Goal: Information Seeking & Learning: Understand process/instructions

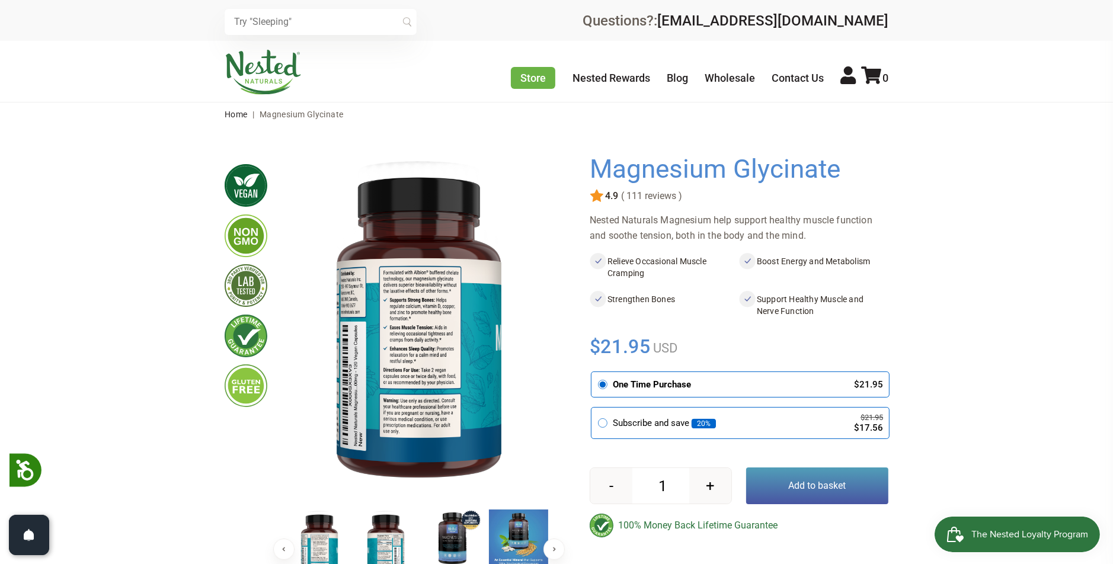
drag, startPoint x: 911, startPoint y: 202, endPoint x: 903, endPoint y: 192, distance: 12.7
drag, startPoint x: 903, startPoint y: 192, endPoint x: 1030, endPoint y: 75, distance: 172.8
click at [1030, 75] on div "Store Healthy Aging Super Greens [MEDICAL_DATA] [MEDICAL_DATA] Restful Sleep [P…" at bounding box center [556, 71] width 1113 height 61
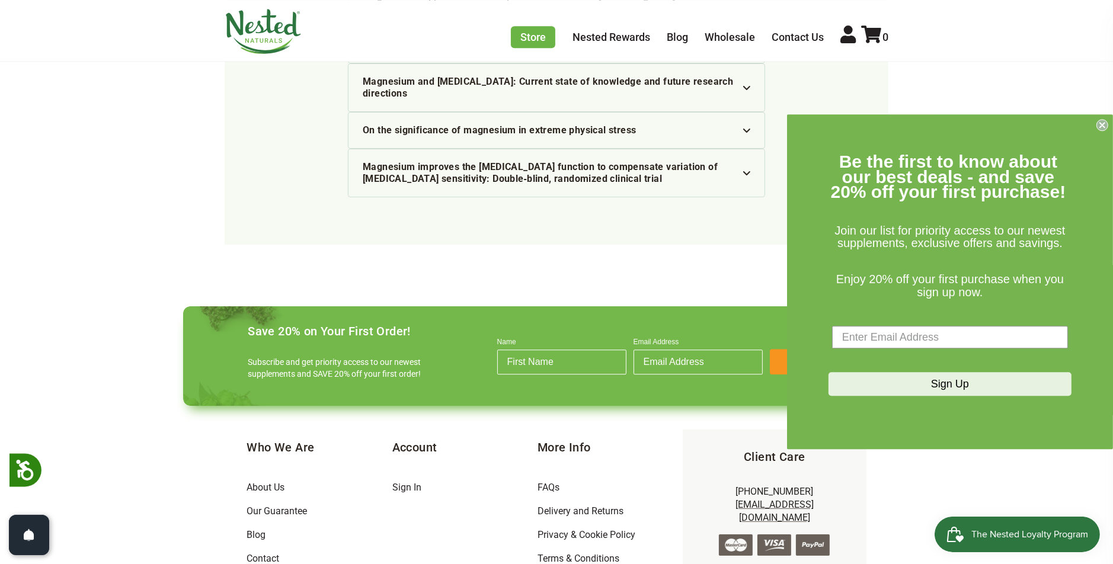
scroll to position [3704, 0]
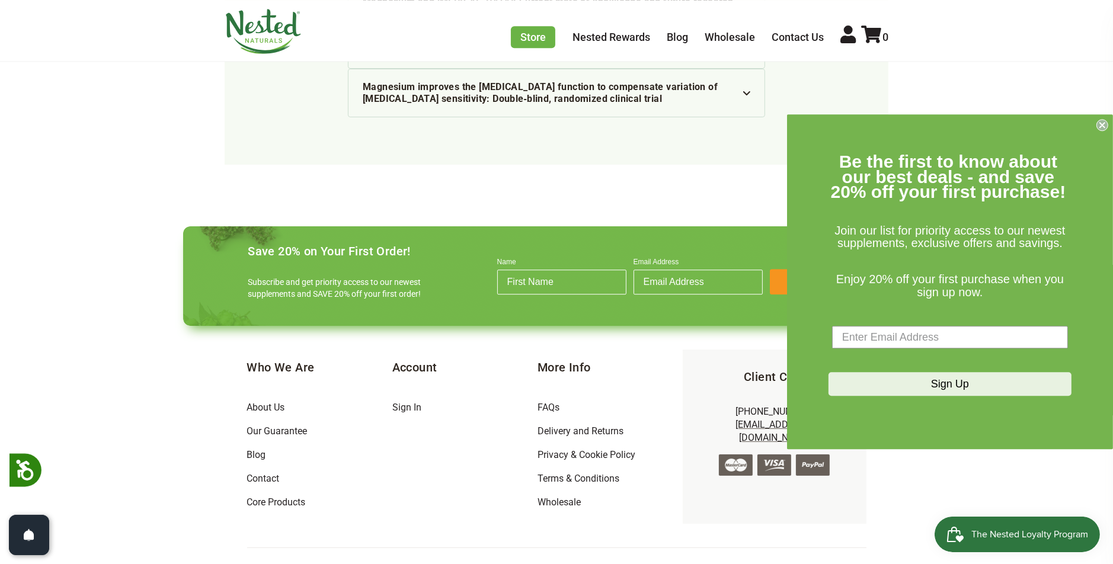
click at [1107, 123] on circle "Close dialog" at bounding box center [1102, 125] width 11 height 11
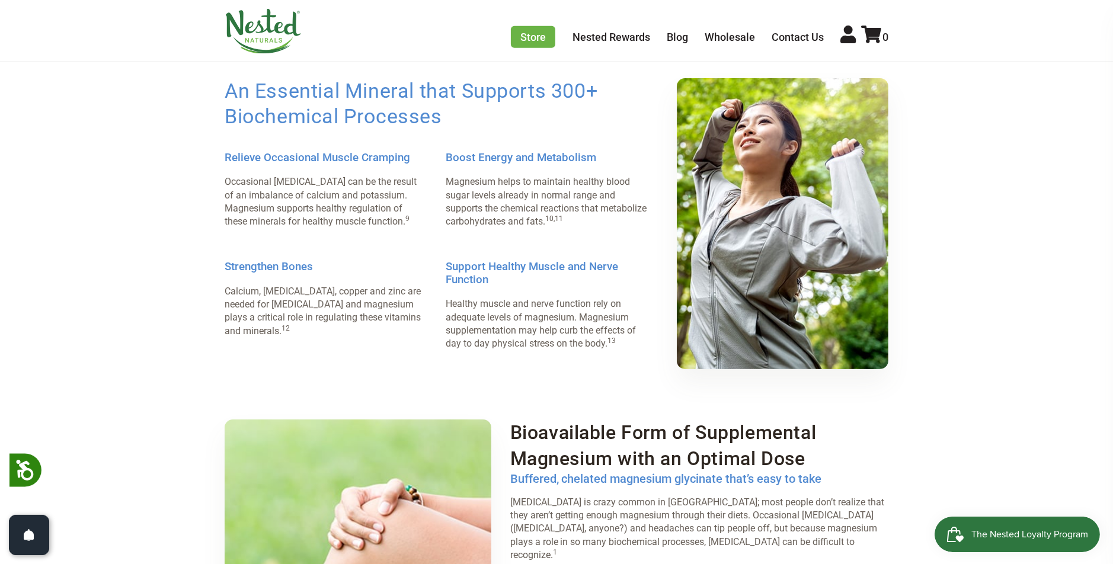
scroll to position [800, 0]
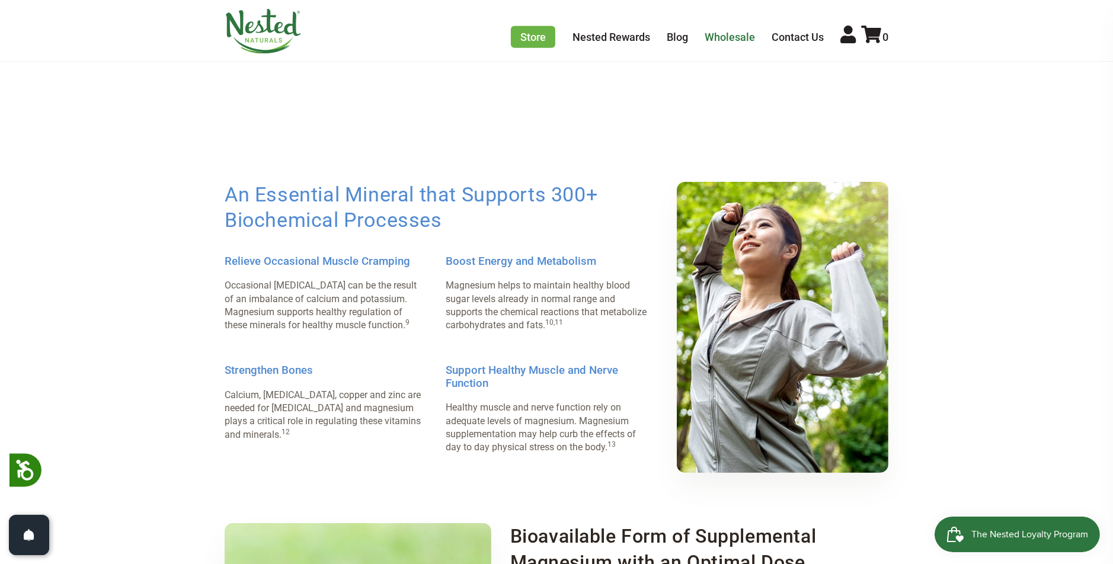
click at [727, 40] on link "Wholesale" at bounding box center [730, 37] width 50 height 12
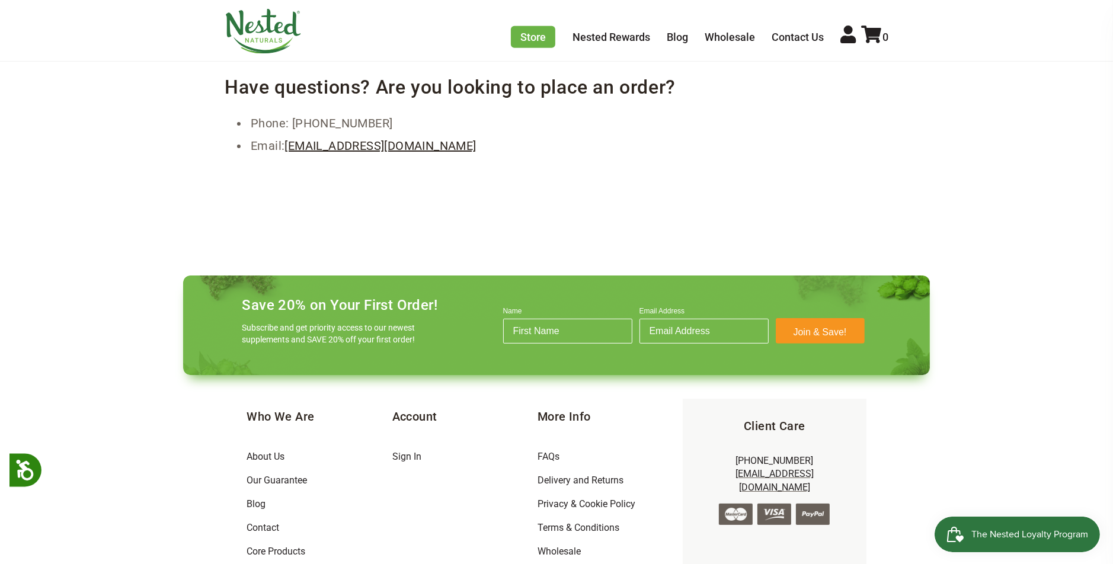
scroll to position [771, 0]
